Goal: Task Accomplishment & Management: Manage account settings

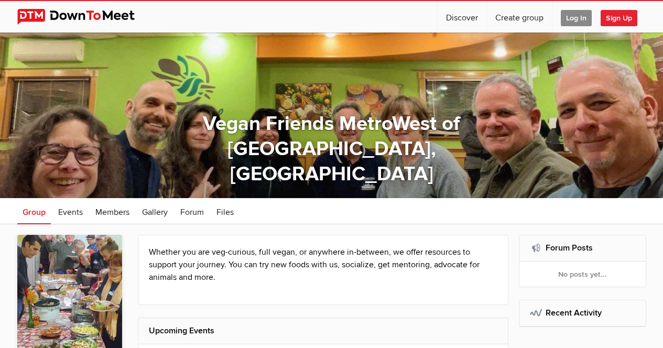
click at [577, 20] on span "Log In" at bounding box center [576, 18] width 31 height 16
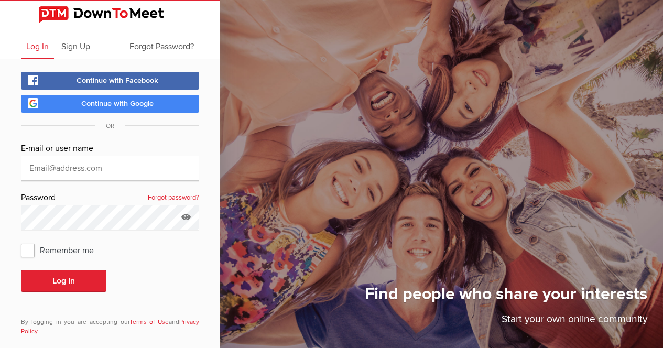
type input "[EMAIL_ADDRESS][DOMAIN_NAME]"
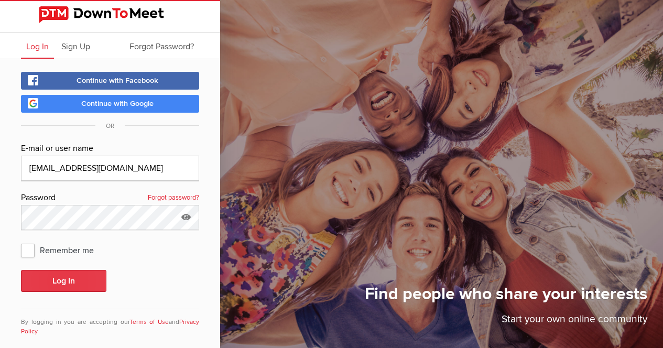
click at [83, 281] on button "Log In" at bounding box center [63, 281] width 85 height 22
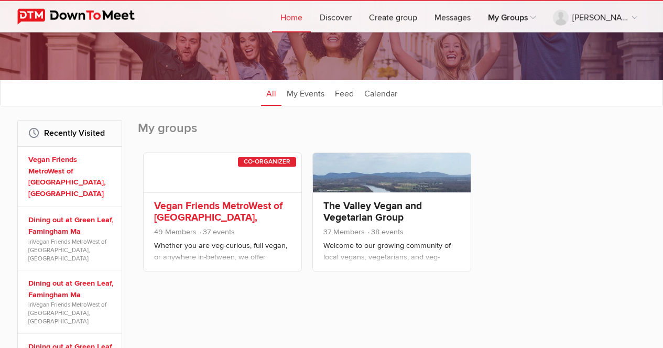
scroll to position [92, 0]
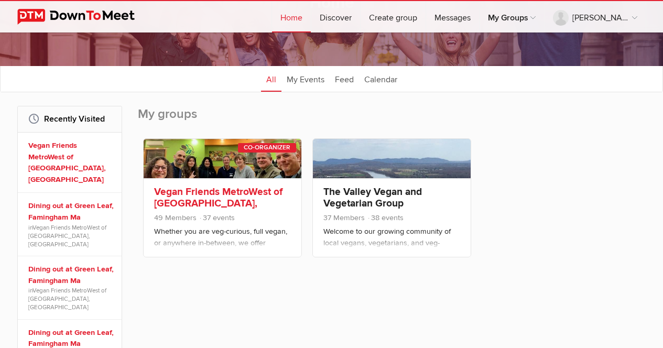
click at [234, 193] on link "Vegan Friends MetroWest of [GEOGRAPHIC_DATA], [GEOGRAPHIC_DATA]" at bounding box center [218, 203] width 128 height 36
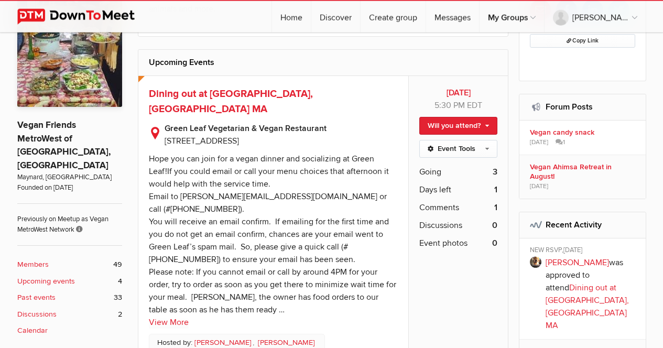
scroll to position [352, 0]
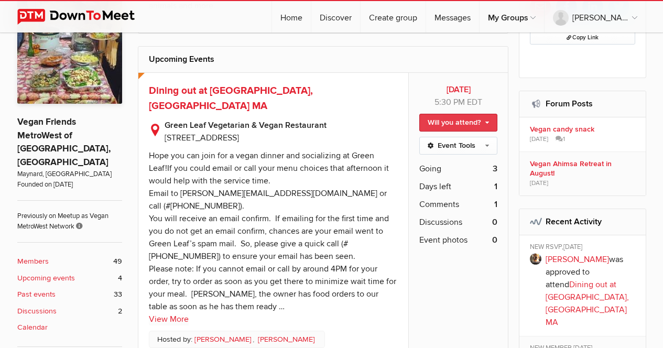
click at [458, 120] on link "Will you attend?" at bounding box center [458, 123] width 78 height 18
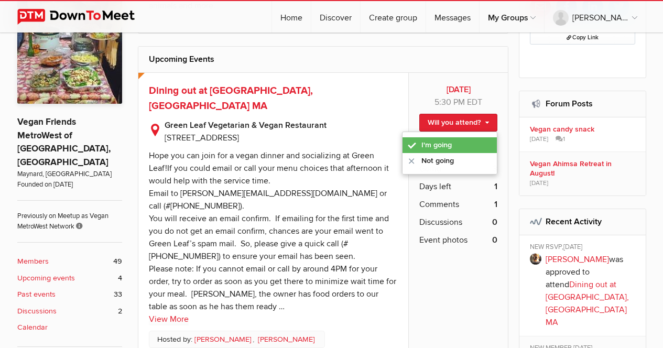
click at [426, 144] on link "I'm going" at bounding box center [449, 145] width 94 height 16
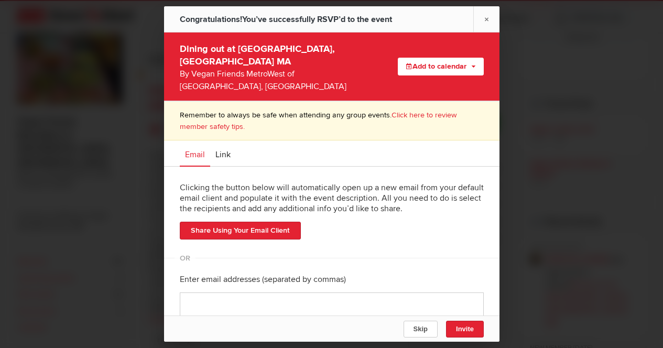
click at [486, 16] on link "×" at bounding box center [486, 19] width 26 height 26
